Goal: Information Seeking & Learning: Find specific fact

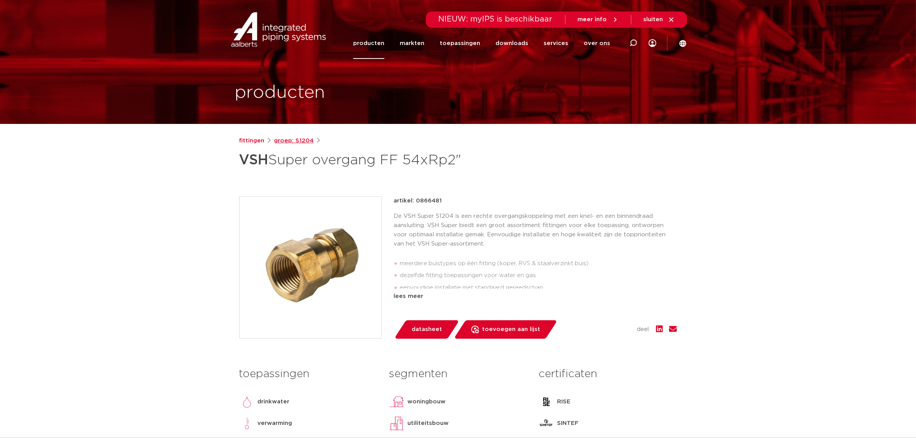
click at [295, 139] on link "groep: S1204" at bounding box center [294, 140] width 40 height 9
click at [255, 140] on link "fittingen" at bounding box center [251, 140] width 25 height 9
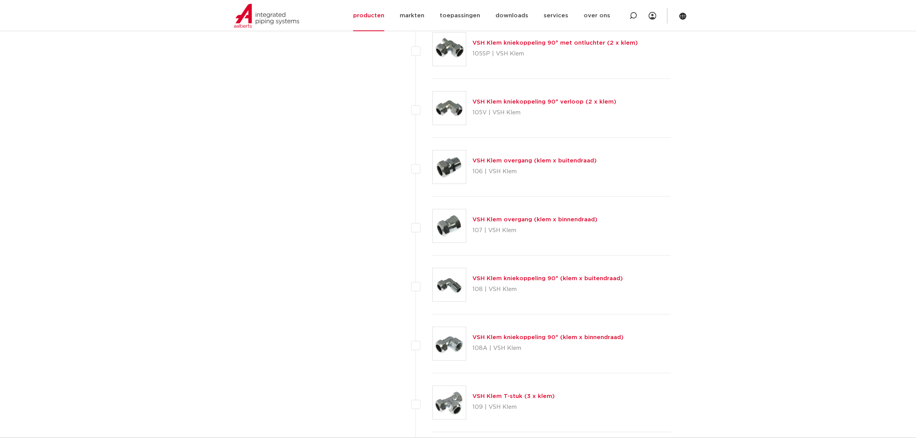
scroll to position [577, 0]
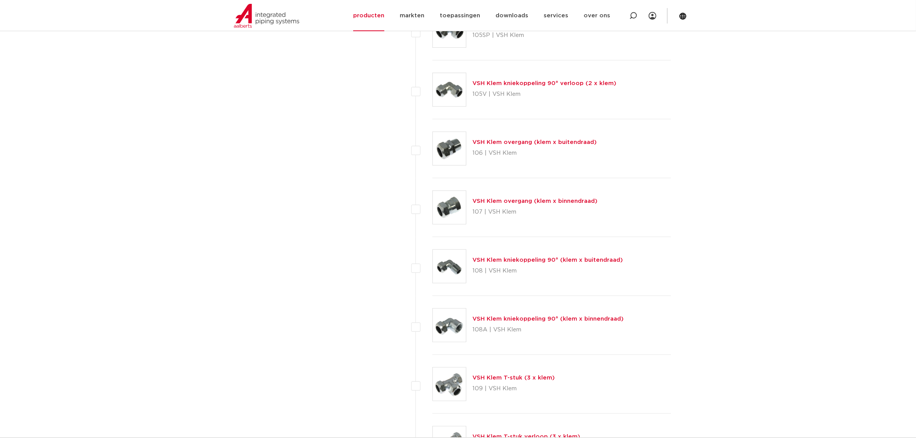
click at [535, 319] on link "VSH Klem kniekoppeling 90° (klem x binnendraad)" at bounding box center [548, 319] width 151 height 6
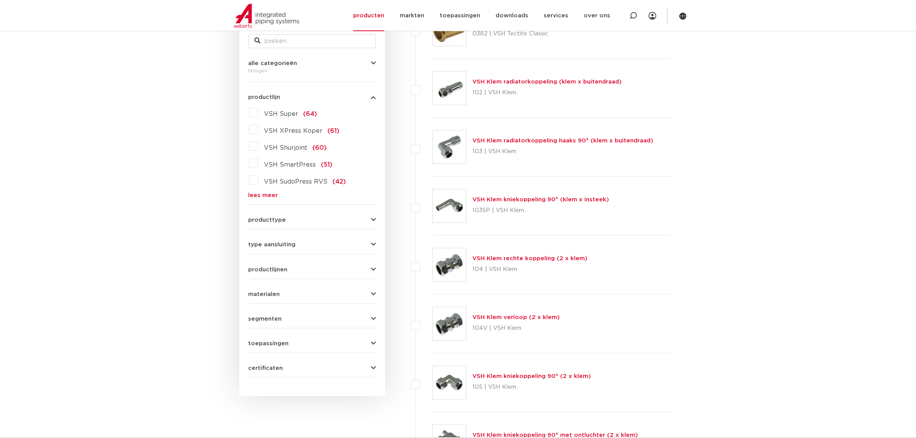
scroll to position [48, 0]
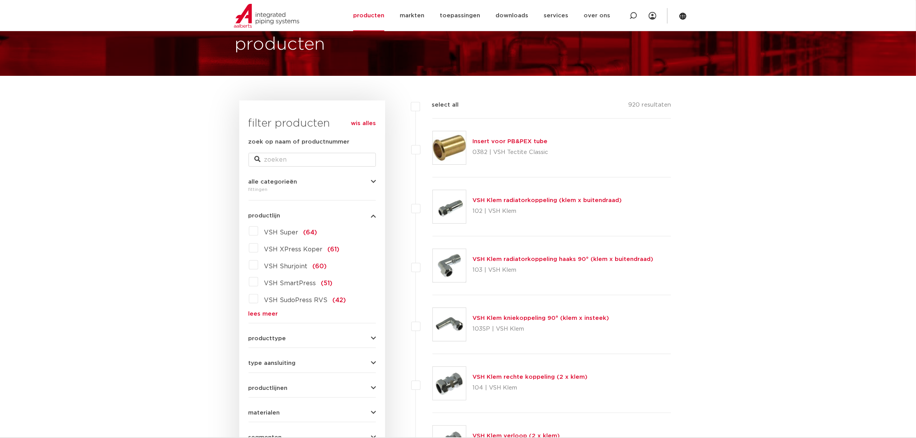
click at [258, 231] on label "VSH Super (64)" at bounding box center [287, 231] width 59 height 12
click at [0, 0] on input "VSH Super (64)" at bounding box center [0, 0] width 0 height 0
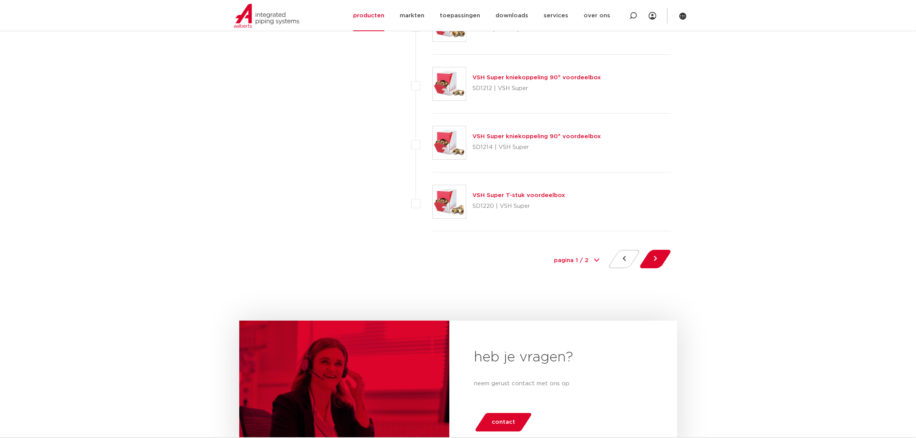
scroll to position [3512, 0]
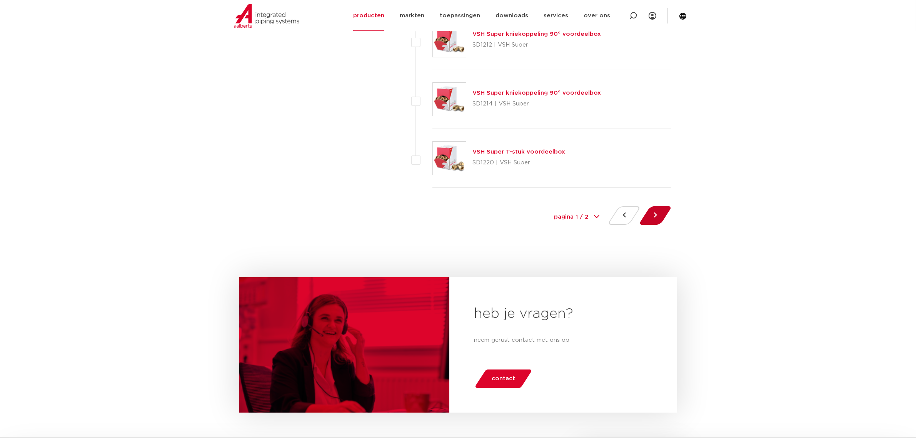
click at [655, 217] on button at bounding box center [656, 215] width 22 height 18
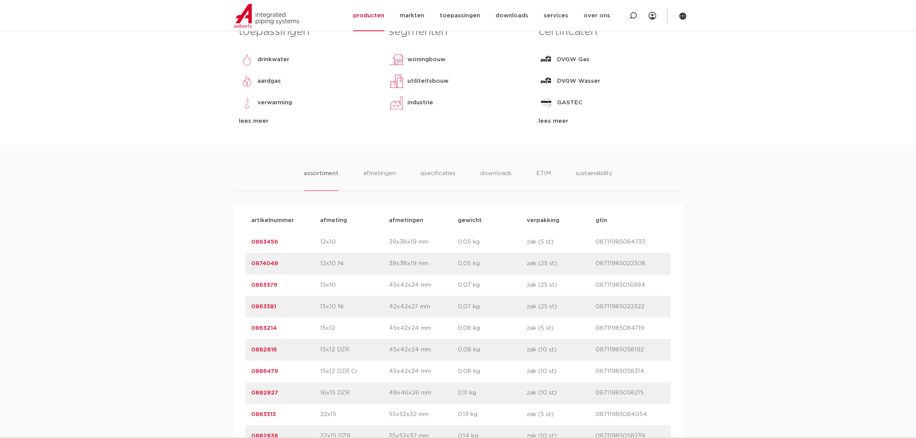
scroll to position [144, 0]
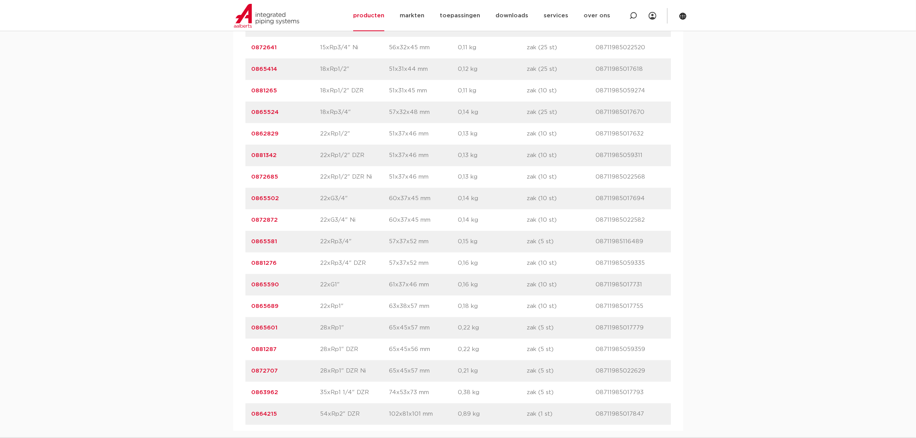
scroll to position [914, 0]
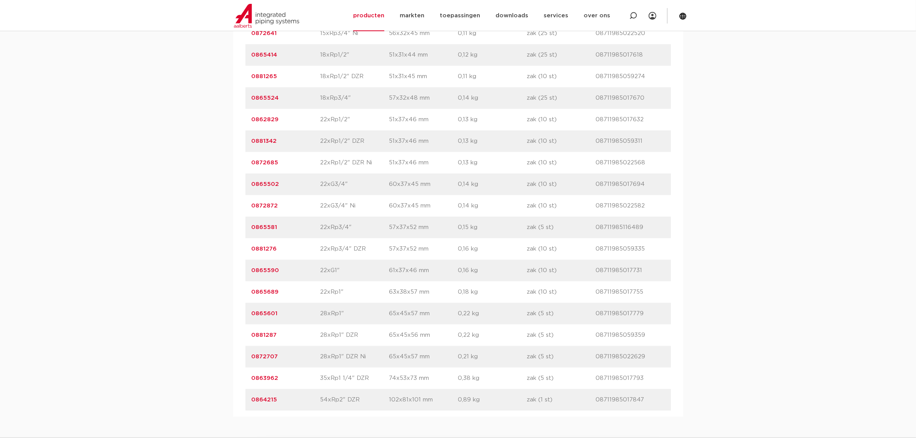
drag, startPoint x: 281, startPoint y: 400, endPoint x: 252, endPoint y: 403, distance: 28.6
click at [252, 403] on p "0864215" at bounding box center [286, 399] width 69 height 9
copy link "0864215"
drag, startPoint x: 849, startPoint y: 314, endPoint x: 833, endPoint y: 311, distance: 15.6
click at [847, 313] on div "assortiment afmetingen specificaties downloads ETIM sustainability assortiment …" at bounding box center [458, 4] width 916 height 826
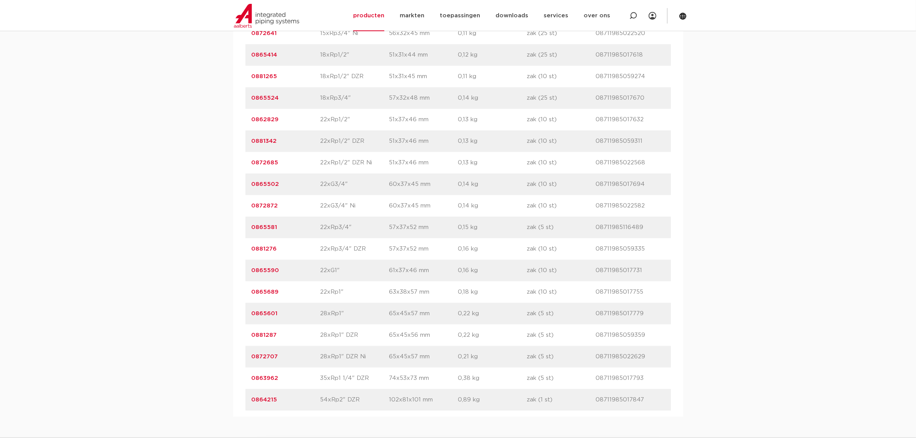
drag, startPoint x: 289, startPoint y: 404, endPoint x: 278, endPoint y: 403, distance: 10.8
click at [254, 407] on div "artikelnummer 0864215 afmeting 54xRp2" DZR afmetingen 102x81x101 mm gewicht 0,8…" at bounding box center [459, 400] width 426 height 22
click at [299, 399] on p "0864215" at bounding box center [286, 399] width 69 height 9
click at [372, 399] on p "54xRp2" DZR" at bounding box center [355, 399] width 69 height 9
click at [291, 399] on p "0864215" at bounding box center [286, 399] width 69 height 9
